Goal: Task Accomplishment & Management: Manage account settings

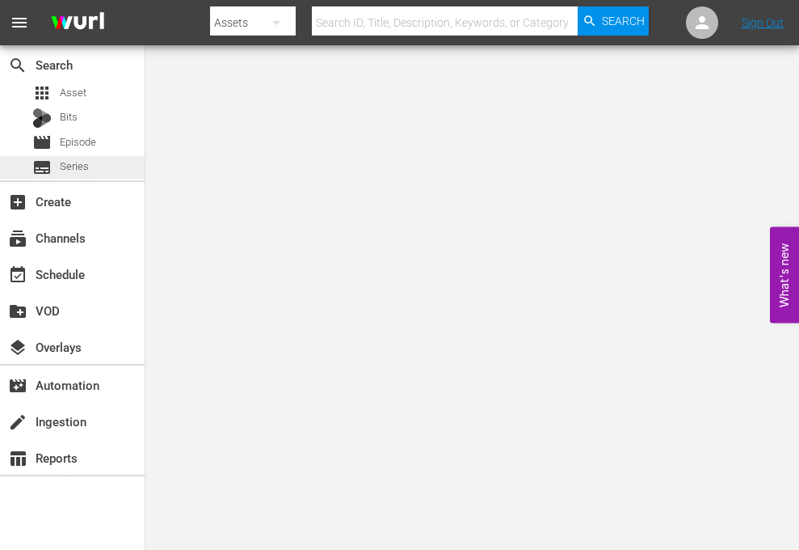
click at [95, 160] on div "subtitles Series" at bounding box center [72, 167] width 145 height 23
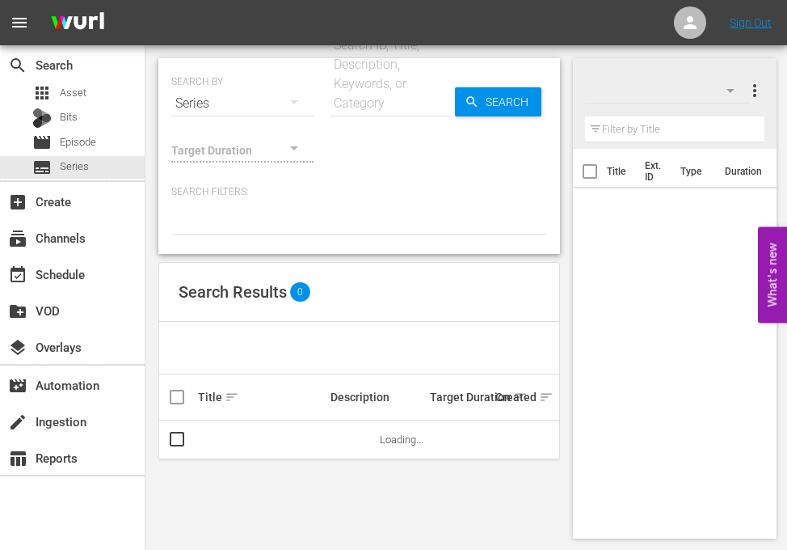
click at [377, 90] on input "text" at bounding box center [392, 103] width 125 height 39
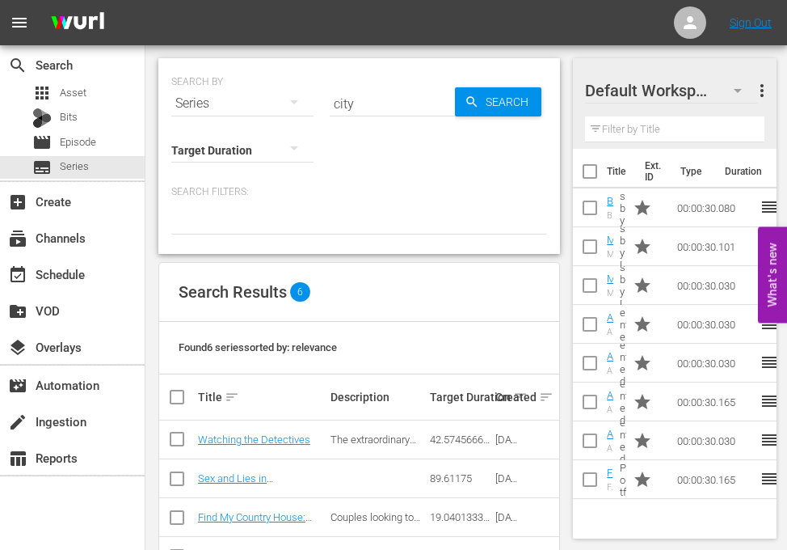
click at [362, 101] on input "city" at bounding box center [392, 103] width 125 height 39
type input "justice"
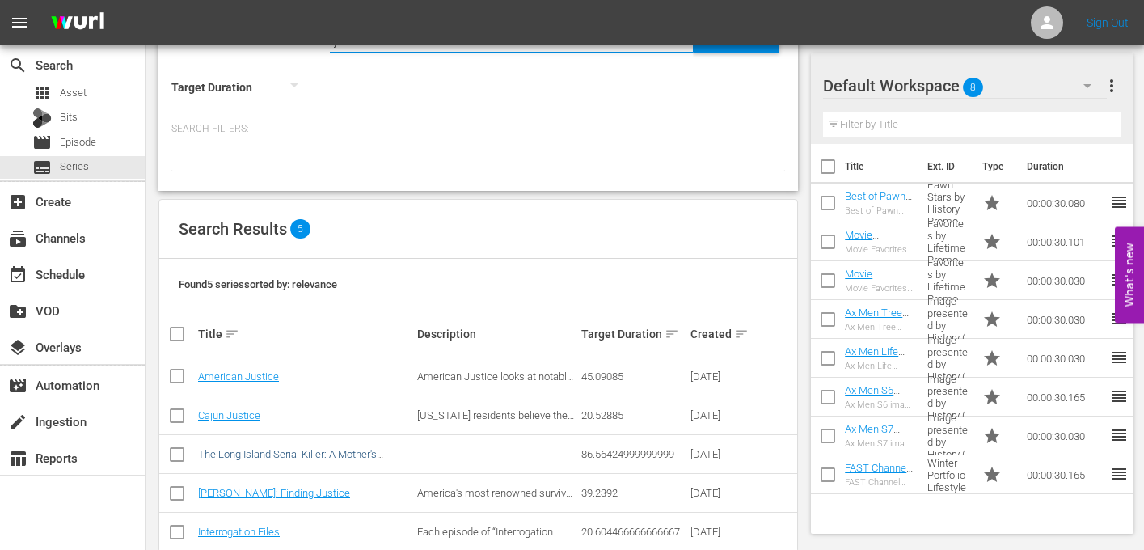
scroll to position [95, 0]
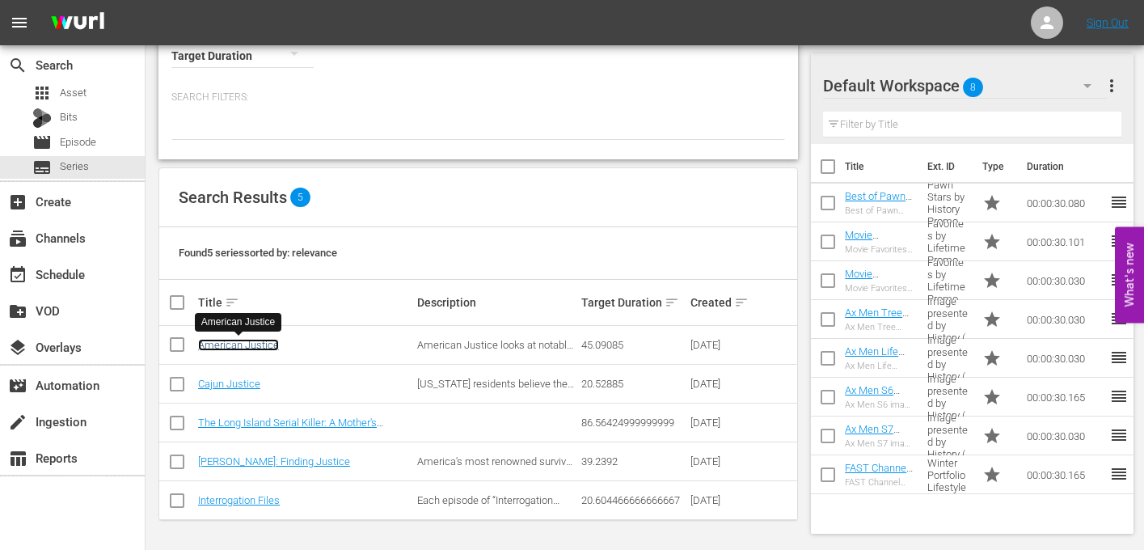
click at [251, 339] on link "American Justice" at bounding box center [238, 345] width 81 height 12
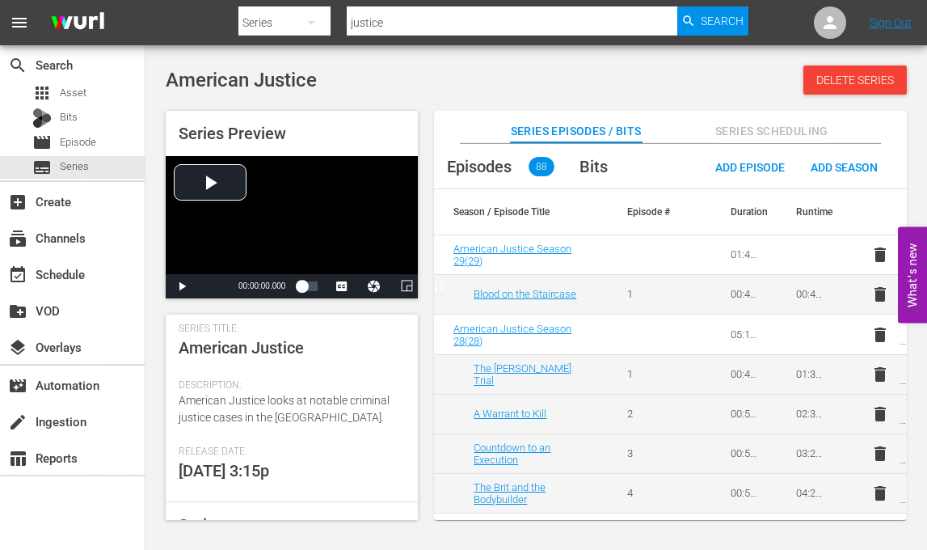
scroll to position [404, 0]
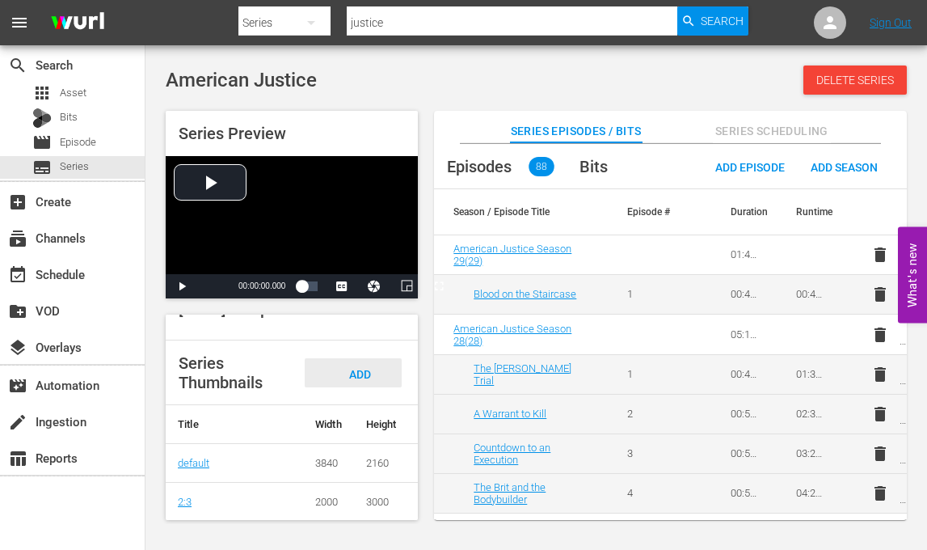
click at [356, 409] on span "Add Thumbnail" at bounding box center [353, 389] width 78 height 43
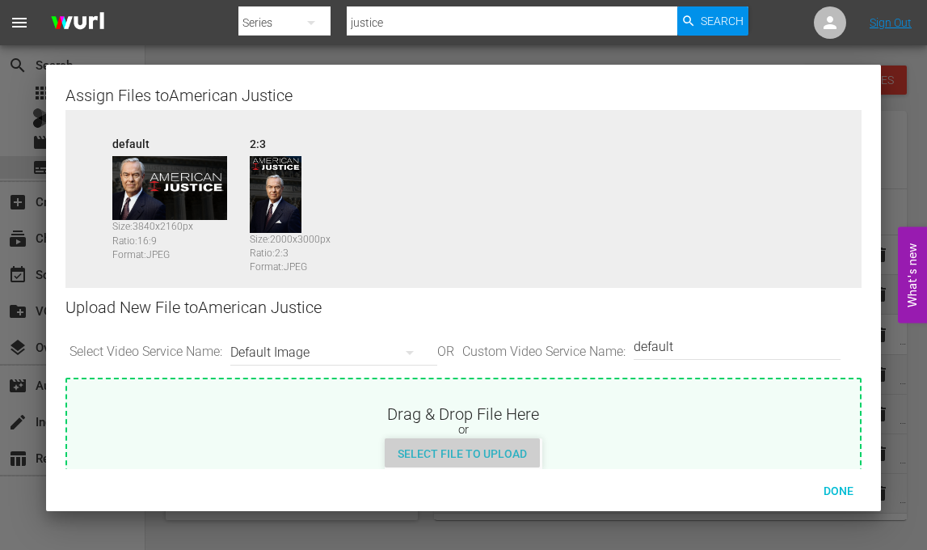
click at [485, 444] on div "Select File to Upload" at bounding box center [462, 453] width 155 height 30
type input "C:\fakepath\American_Justice_3840x2160.jpg"
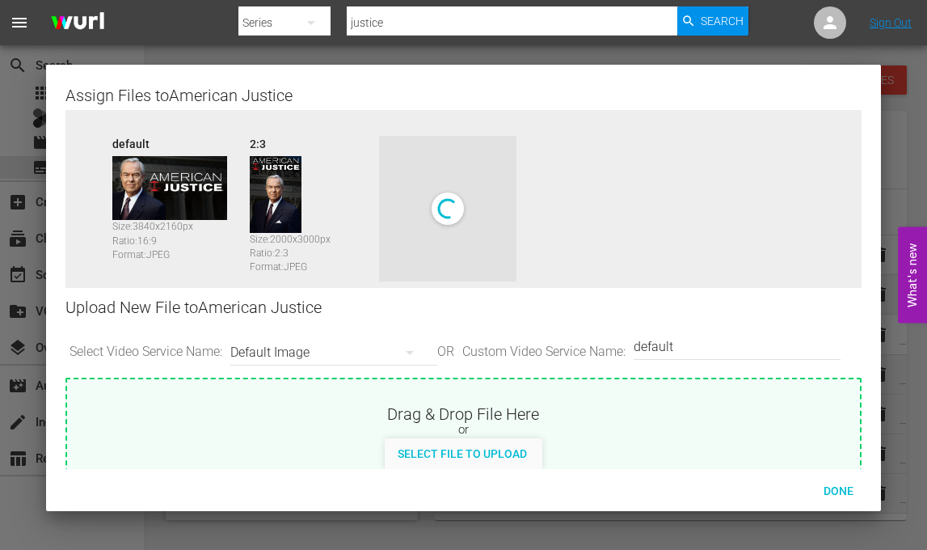
click at [724, 352] on input "default" at bounding box center [733, 346] width 199 height 39
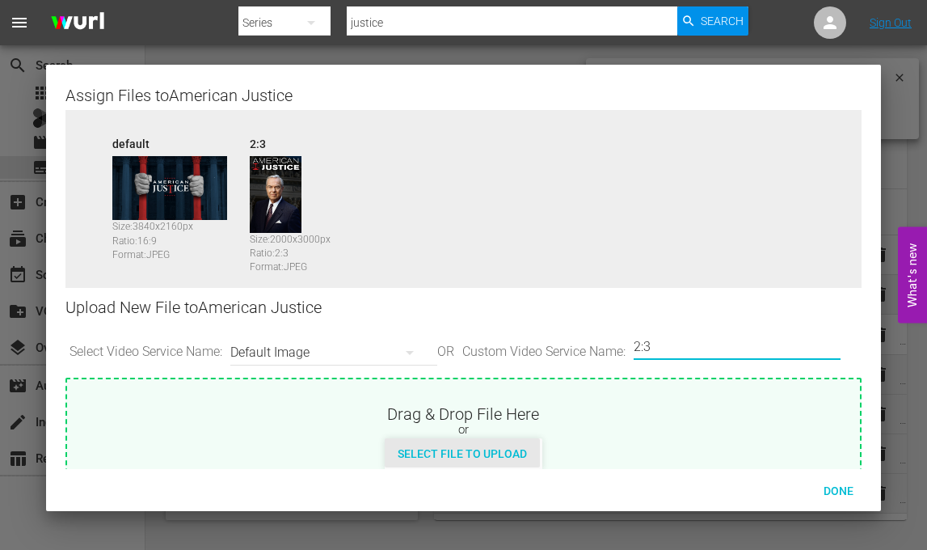
type input "2:3"
click at [482, 453] on span "Select File to Upload" at bounding box center [462, 453] width 155 height 13
type input "C:\fakepath\American_Justice_2000x3000.jpg"
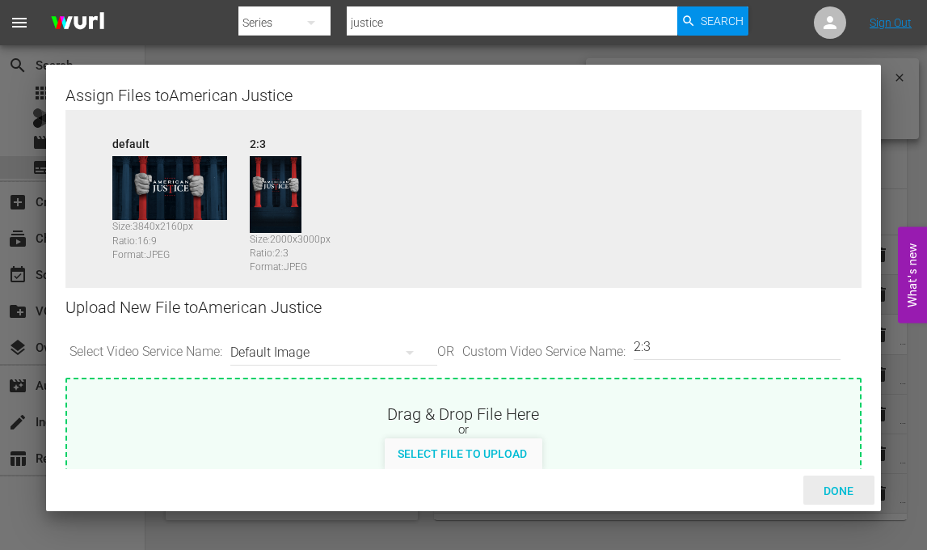
click at [798, 492] on span "Done" at bounding box center [839, 490] width 56 height 13
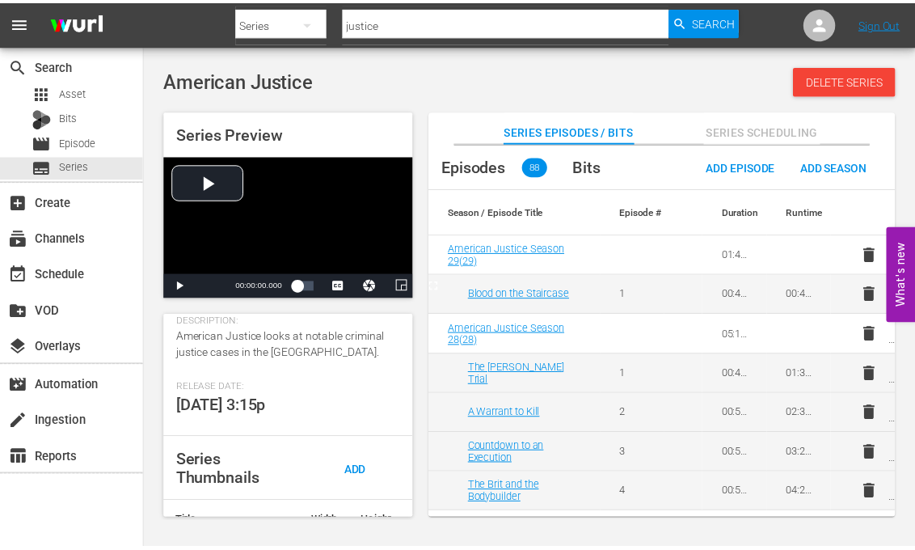
scroll to position [323, 0]
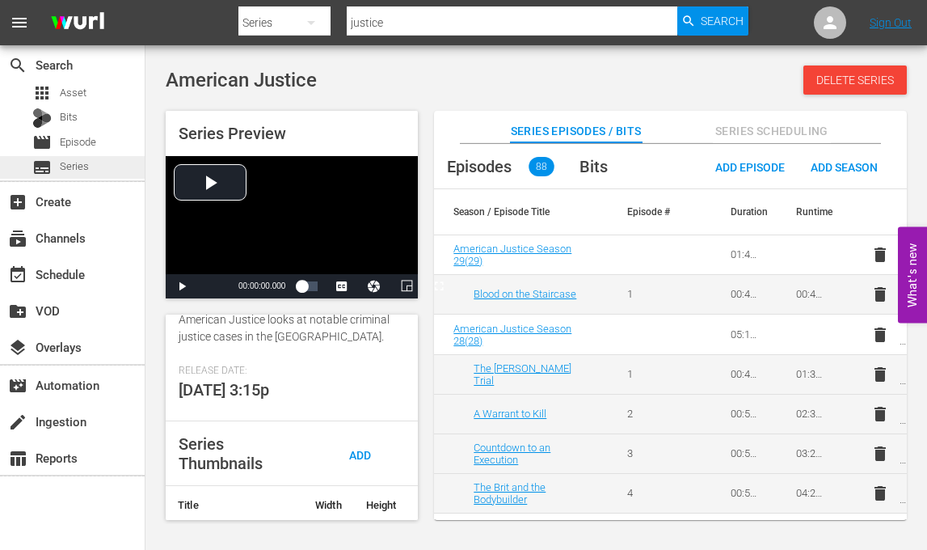
click at [91, 168] on div "subtitles Series" at bounding box center [72, 167] width 145 height 23
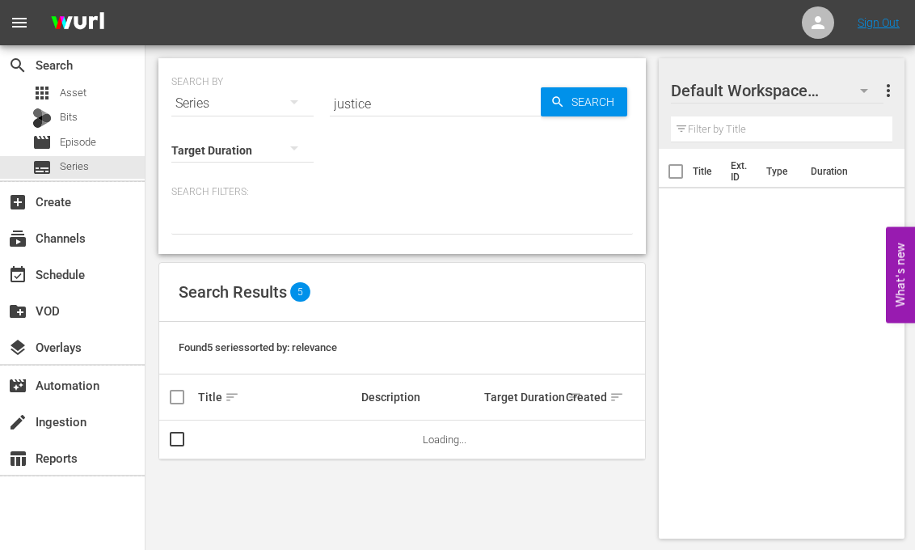
click at [423, 104] on input "justice" at bounding box center [435, 103] width 211 height 39
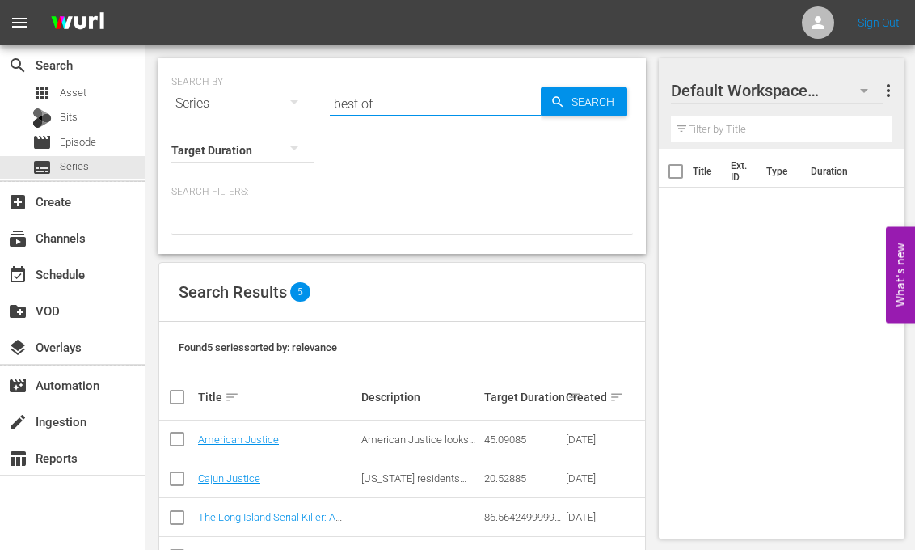
type input "best of"
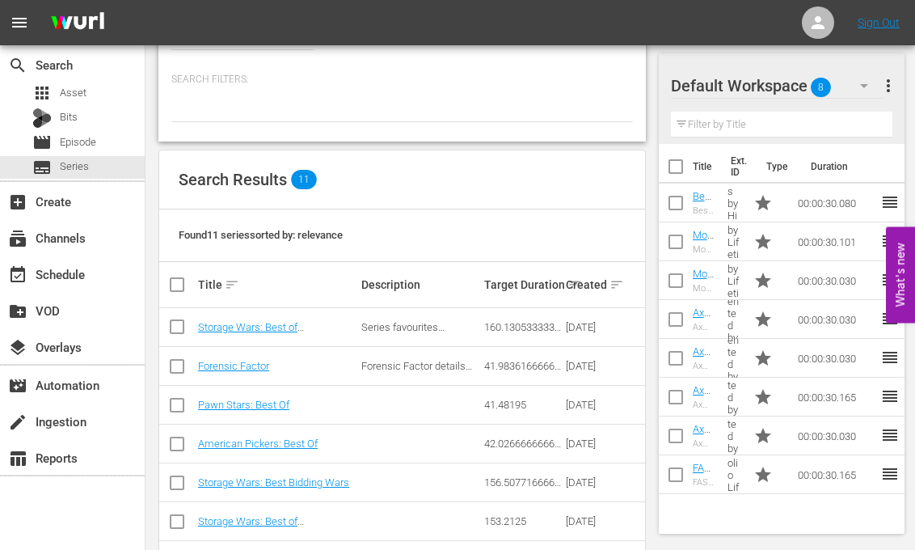
scroll to position [162, 0]
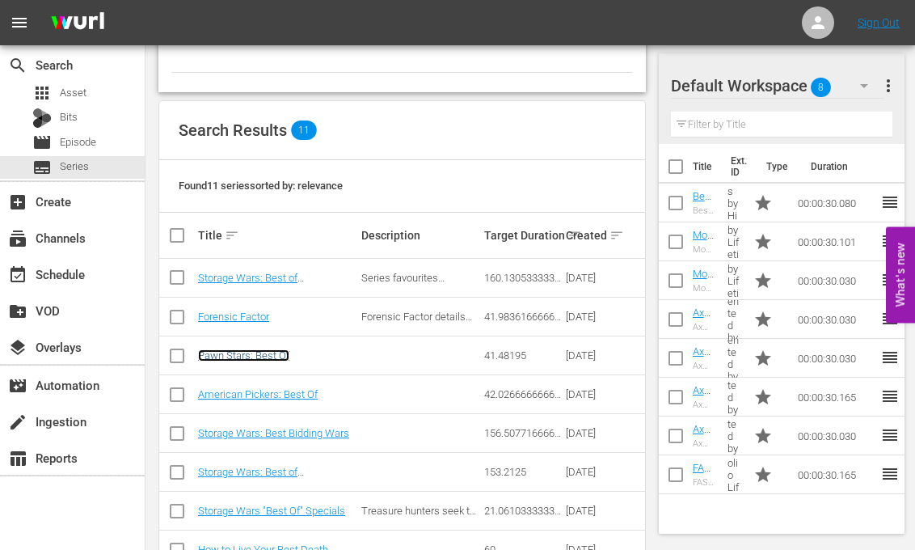
click at [251, 357] on link "Pawn Stars: Best Of" at bounding box center [243, 355] width 91 height 12
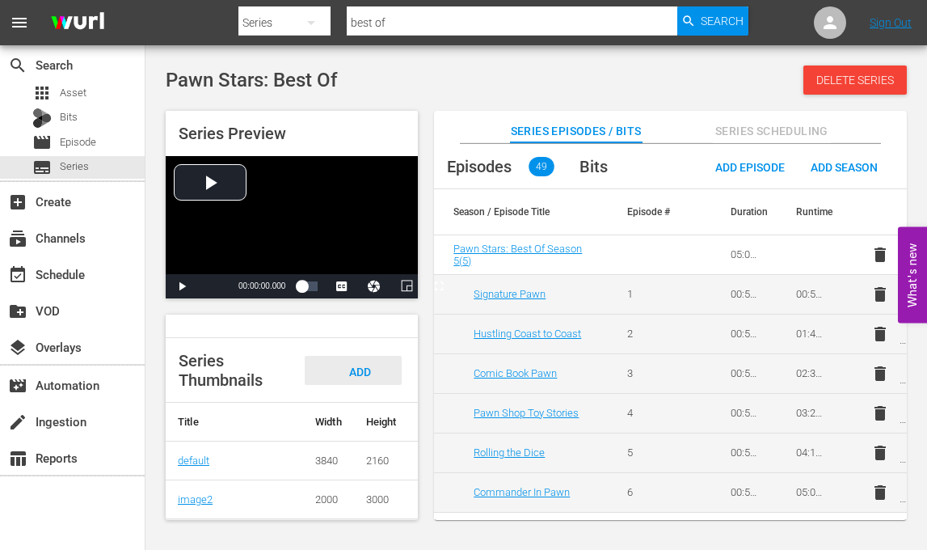
scroll to position [414, 0]
click at [335, 380] on div "Series Thumbnails Add Thumbnail" at bounding box center [292, 370] width 252 height 65
click at [358, 356] on div "Add Thumbnail" at bounding box center [353, 386] width 97 height 61
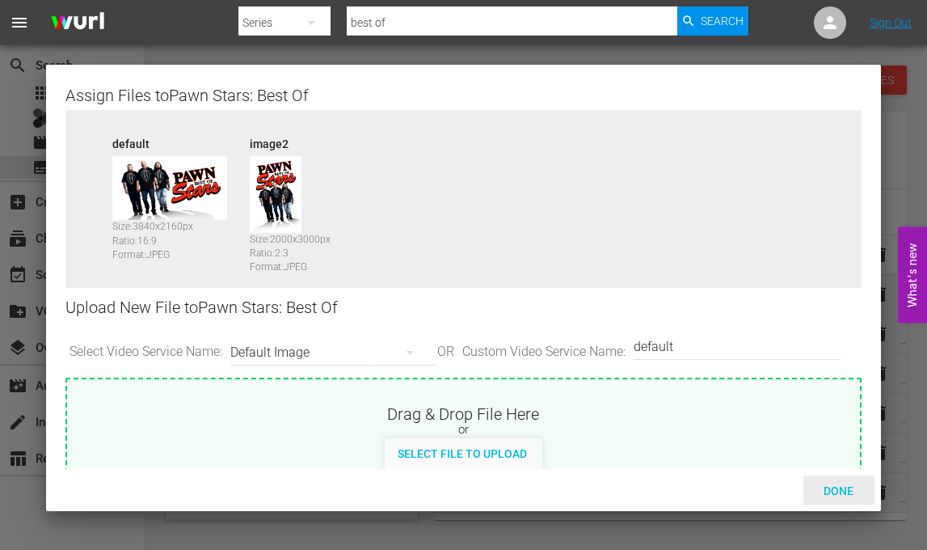
click at [798, 486] on span "Done" at bounding box center [839, 490] width 56 height 13
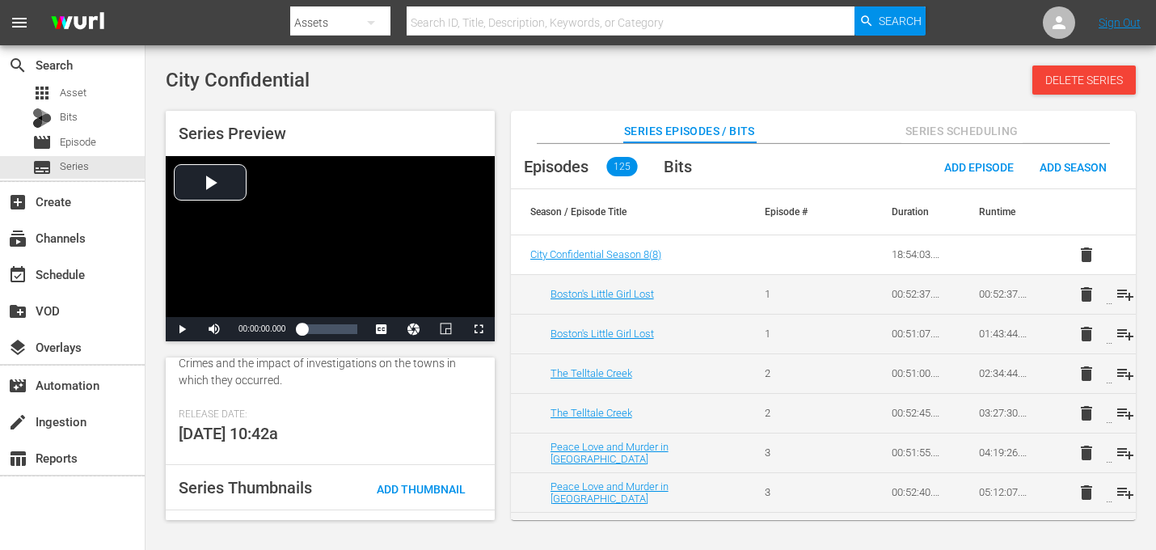
scroll to position [323, 0]
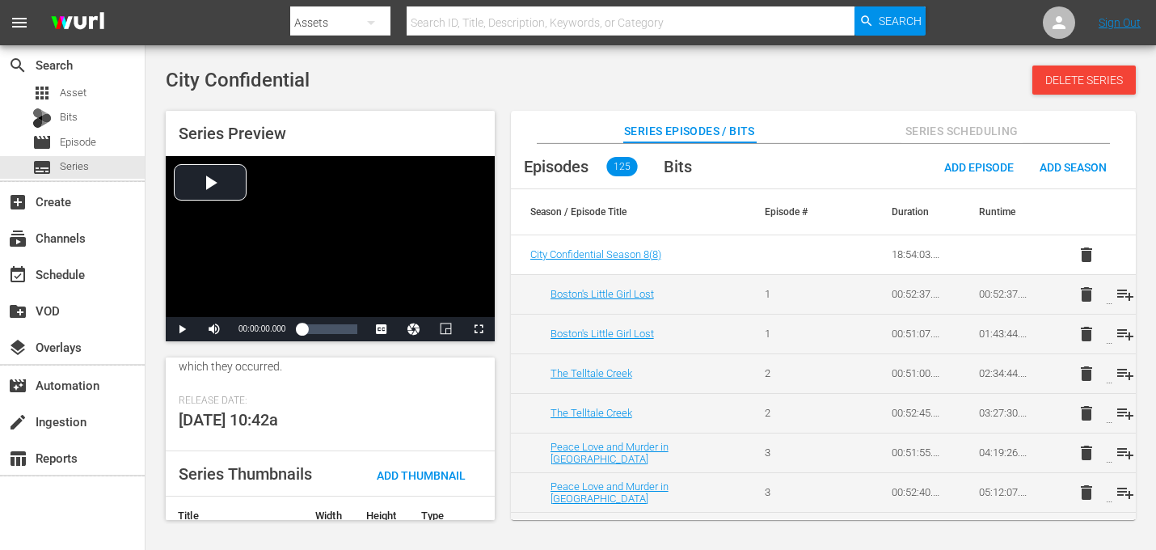
click at [425, 469] on span "Add Thumbnail" at bounding box center [421, 475] width 115 height 13
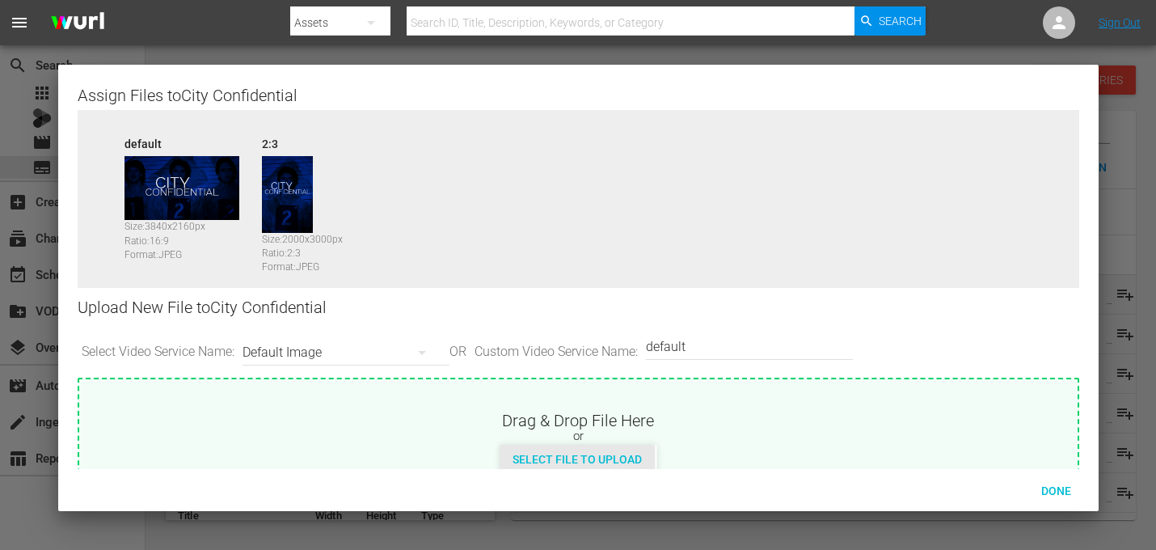
click at [596, 459] on span "Select File to Upload" at bounding box center [576, 459] width 155 height 13
type input "C:\fakepath\City_Confidential_3840x2160.jpg"
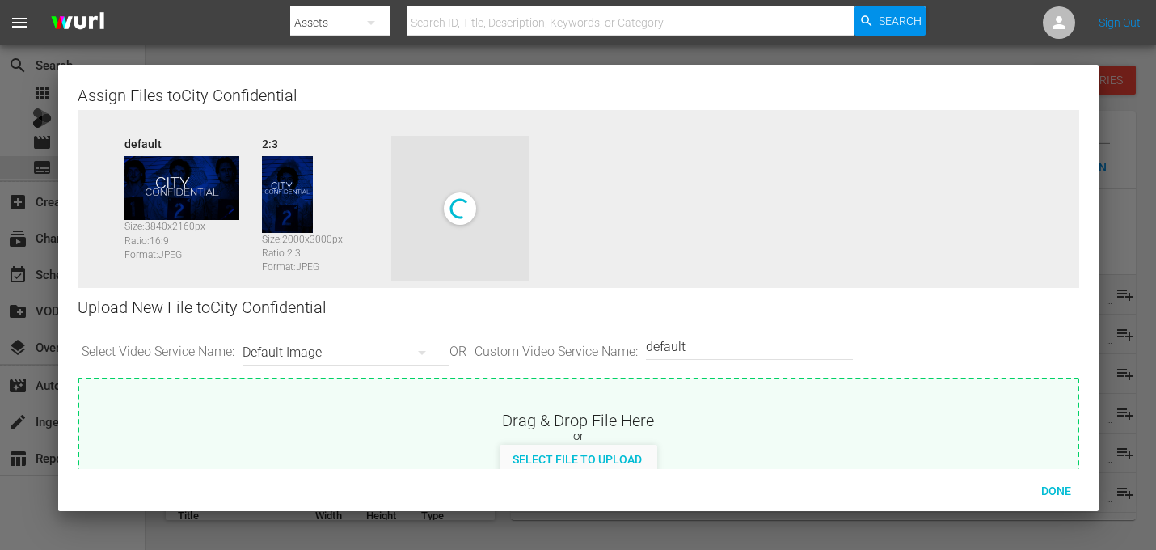
click at [762, 343] on input "default" at bounding box center [745, 346] width 199 height 39
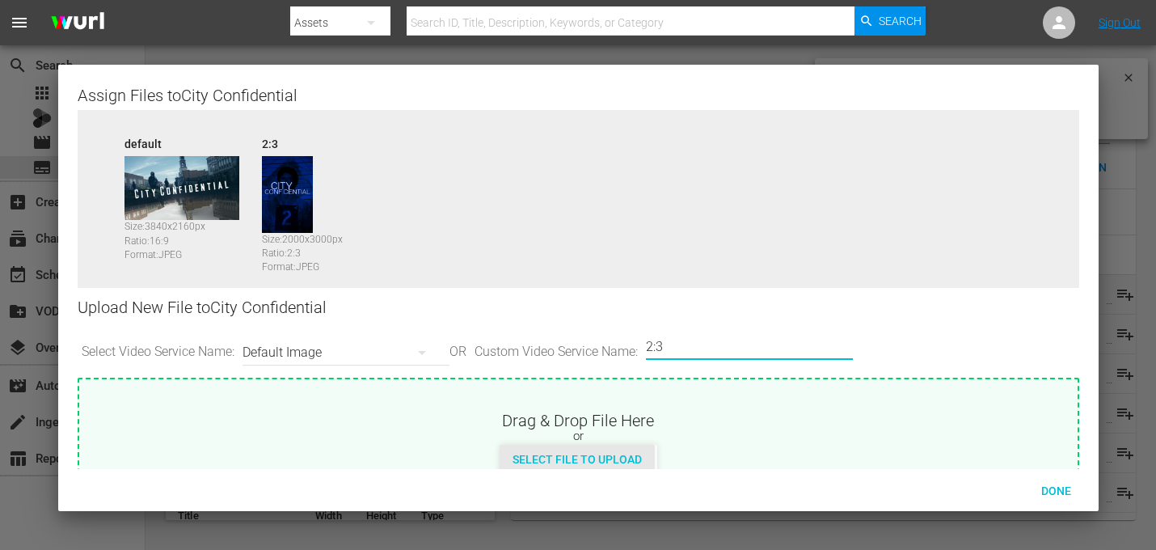
type input "2:3"
click at [621, 447] on div "Select File to Upload" at bounding box center [576, 459] width 155 height 30
type input "C:\fakepath\City_Confidential_2000x3000.jpg"
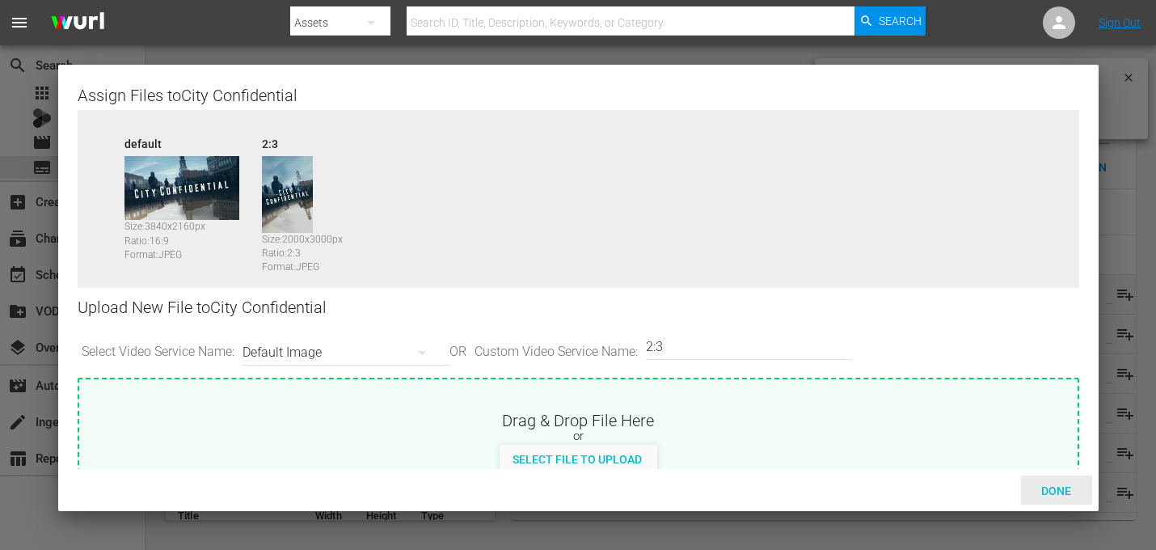
click at [798, 487] on span "Done" at bounding box center [1056, 490] width 56 height 13
